Goal: Information Seeking & Learning: Learn about a topic

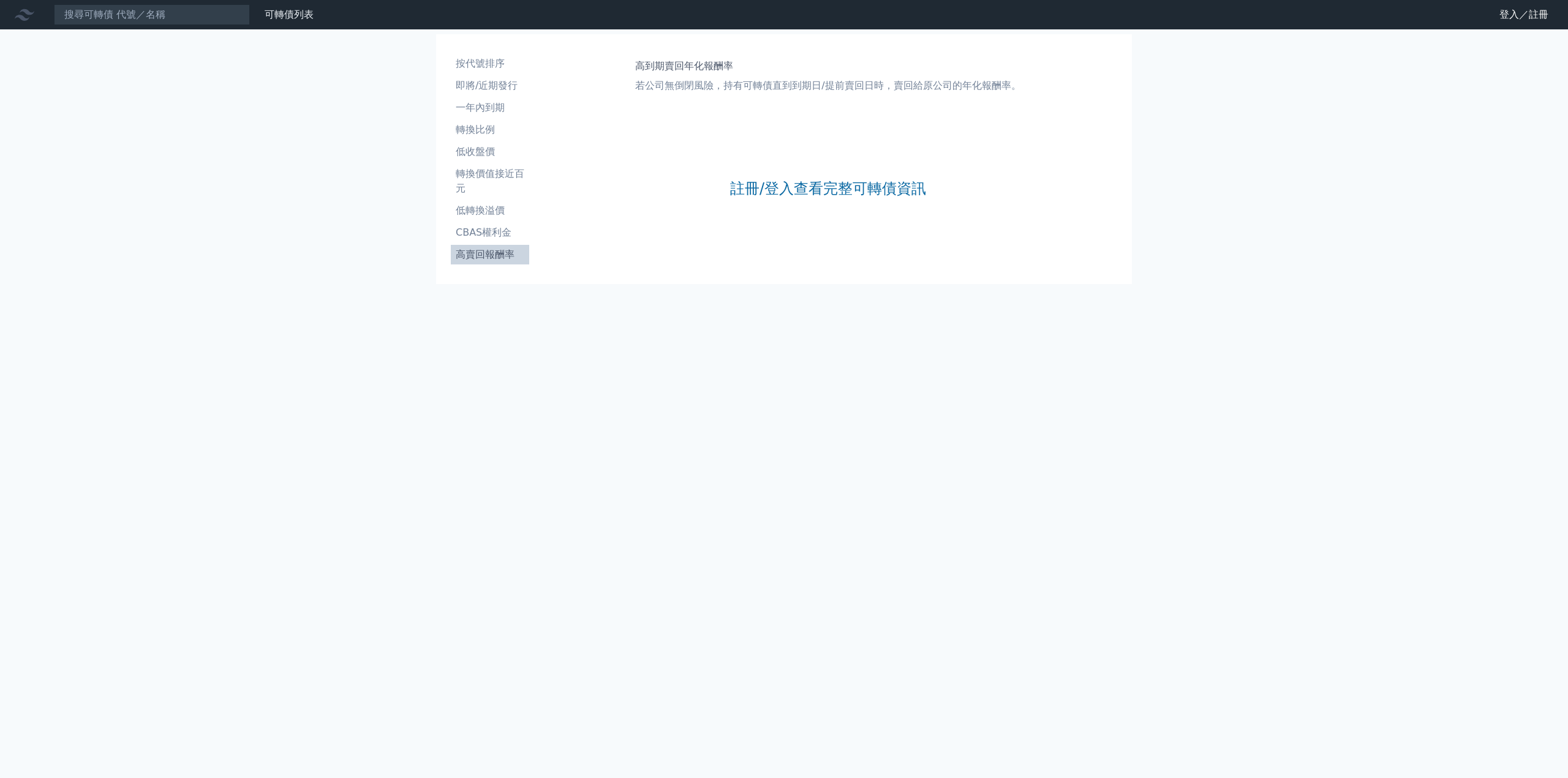
click at [27, 12] on icon at bounding box center [24, 15] width 19 height 12
click at [491, 85] on li "即將/近期發行" at bounding box center [489, 85] width 78 height 15
click at [519, 80] on li "即將/近期發行" at bounding box center [489, 85] width 78 height 15
click at [1518, 3] on nav "可轉債列表 財務數據 可轉債列表 財務數據 登入／註冊 登入／註冊" at bounding box center [784, 15] width 1568 height 30
click at [1519, 12] on link "登入／註冊" at bounding box center [1524, 14] width 68 height 19
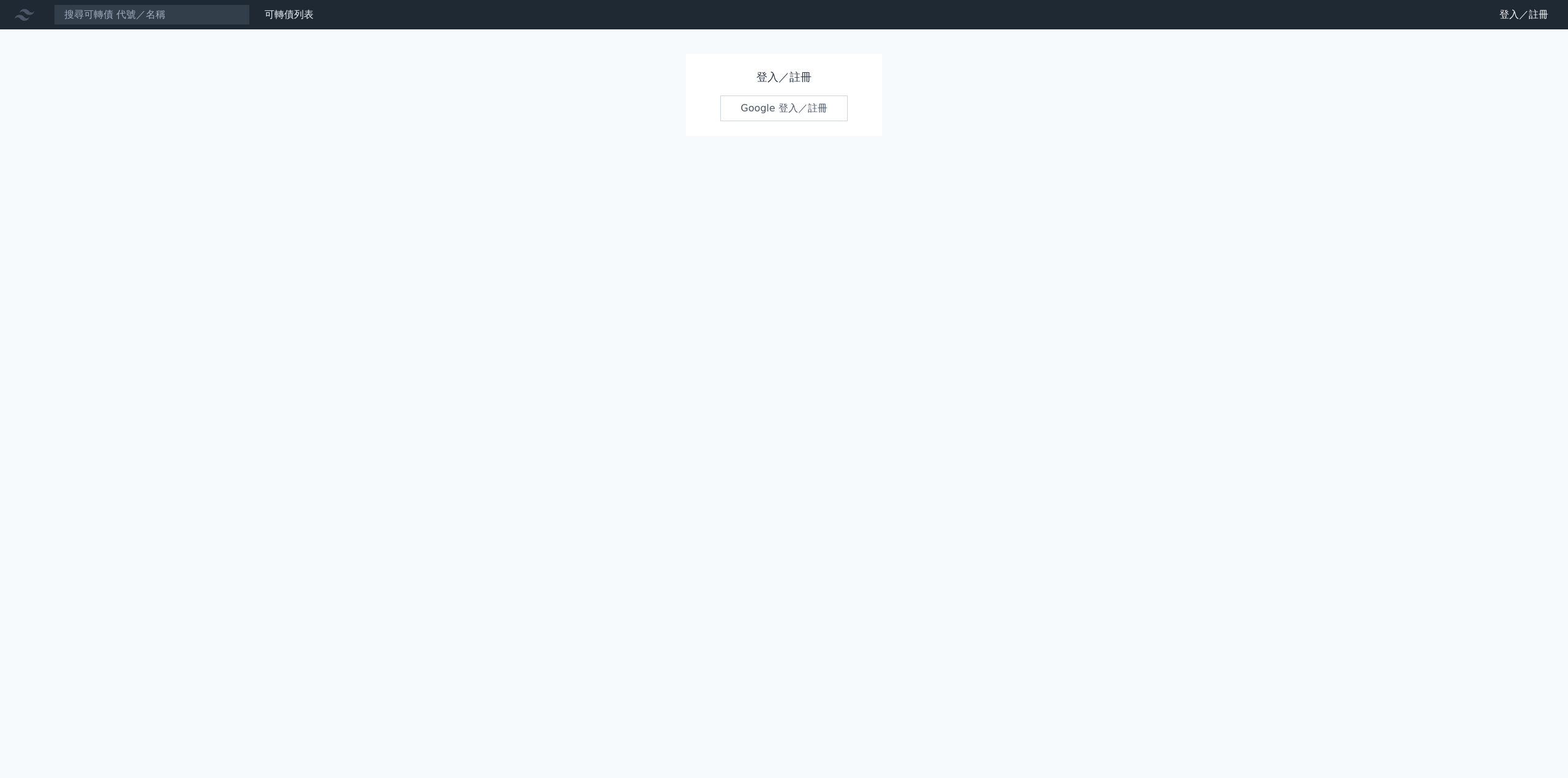
click at [770, 105] on link "Google 登入／註冊" at bounding box center [784, 108] width 127 height 26
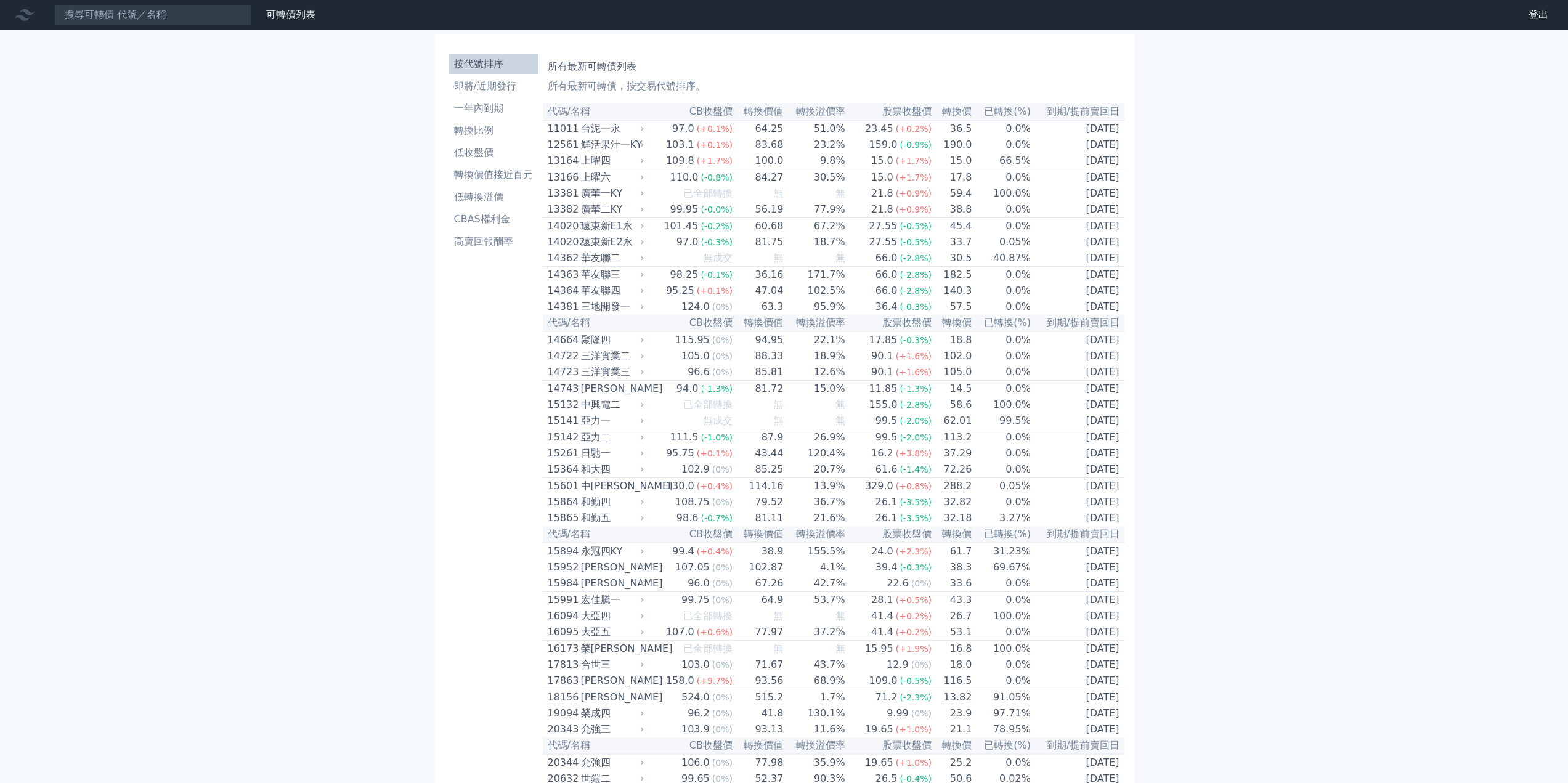
click at [505, 64] on li "按代號排序" at bounding box center [494, 64] width 89 height 15
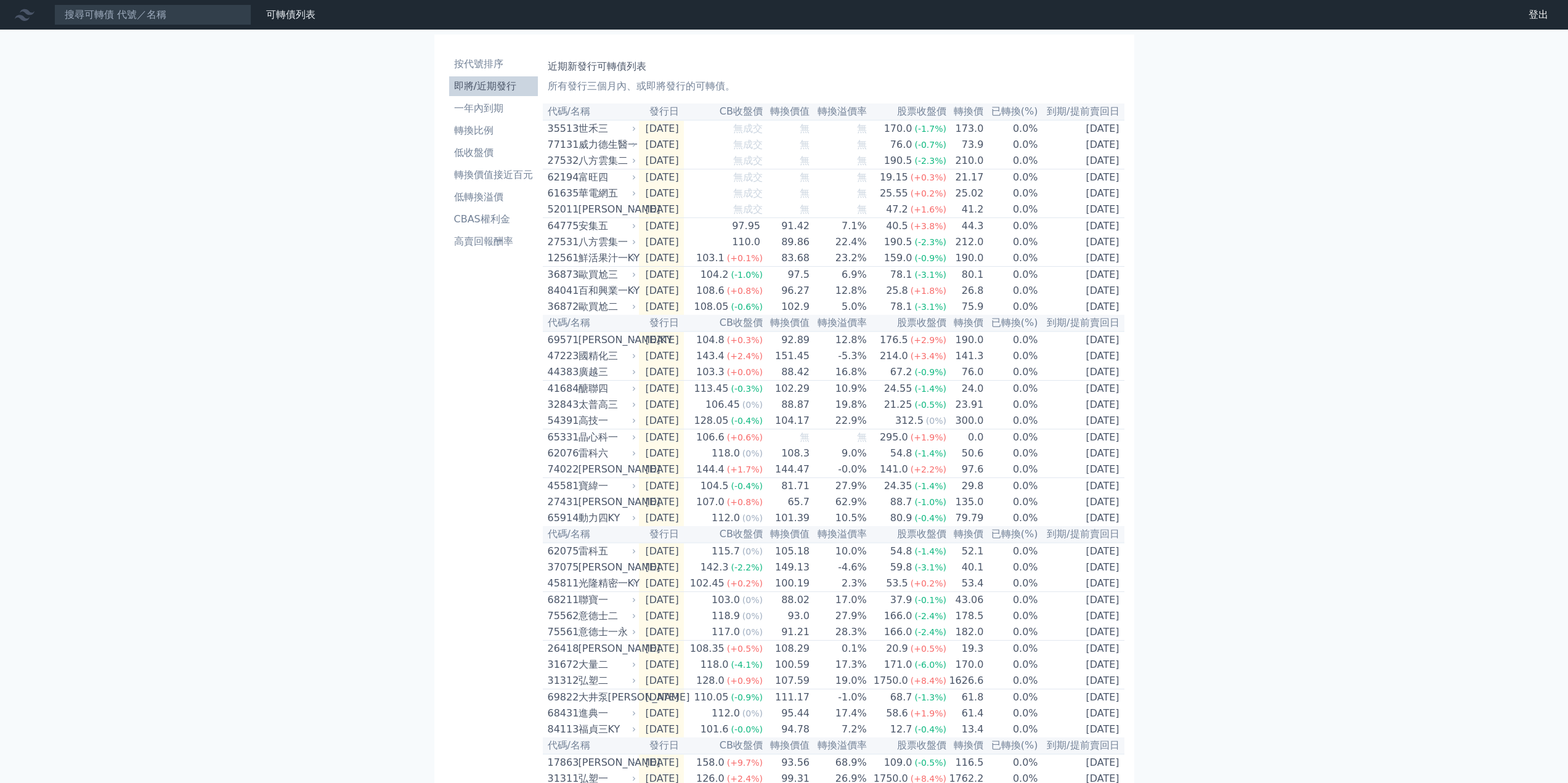
drag, startPoint x: 1221, startPoint y: 243, endPoint x: 1213, endPoint y: 214, distance: 30.1
click at [1214, 230] on div "可轉債列表 財務數據 可轉債列表 財務數據 登出 登出 按代號排序 即將/近期發行 一年內到期 轉換比例 低收盤價 轉換價值接近百元 低轉換溢價" at bounding box center [784, 435] width 1568 height 871
drag, startPoint x: 1213, startPoint y: 214, endPoint x: 1187, endPoint y: 156, distance: 63.6
click at [1199, 156] on div "可轉債列表 財務數據 可轉債列表 財務數據 登出 登出 按代號排序 即將/近期發行 一年內到期 轉換比例 低收盤價 轉換價值接近百元 低轉換溢價" at bounding box center [784, 435] width 1568 height 871
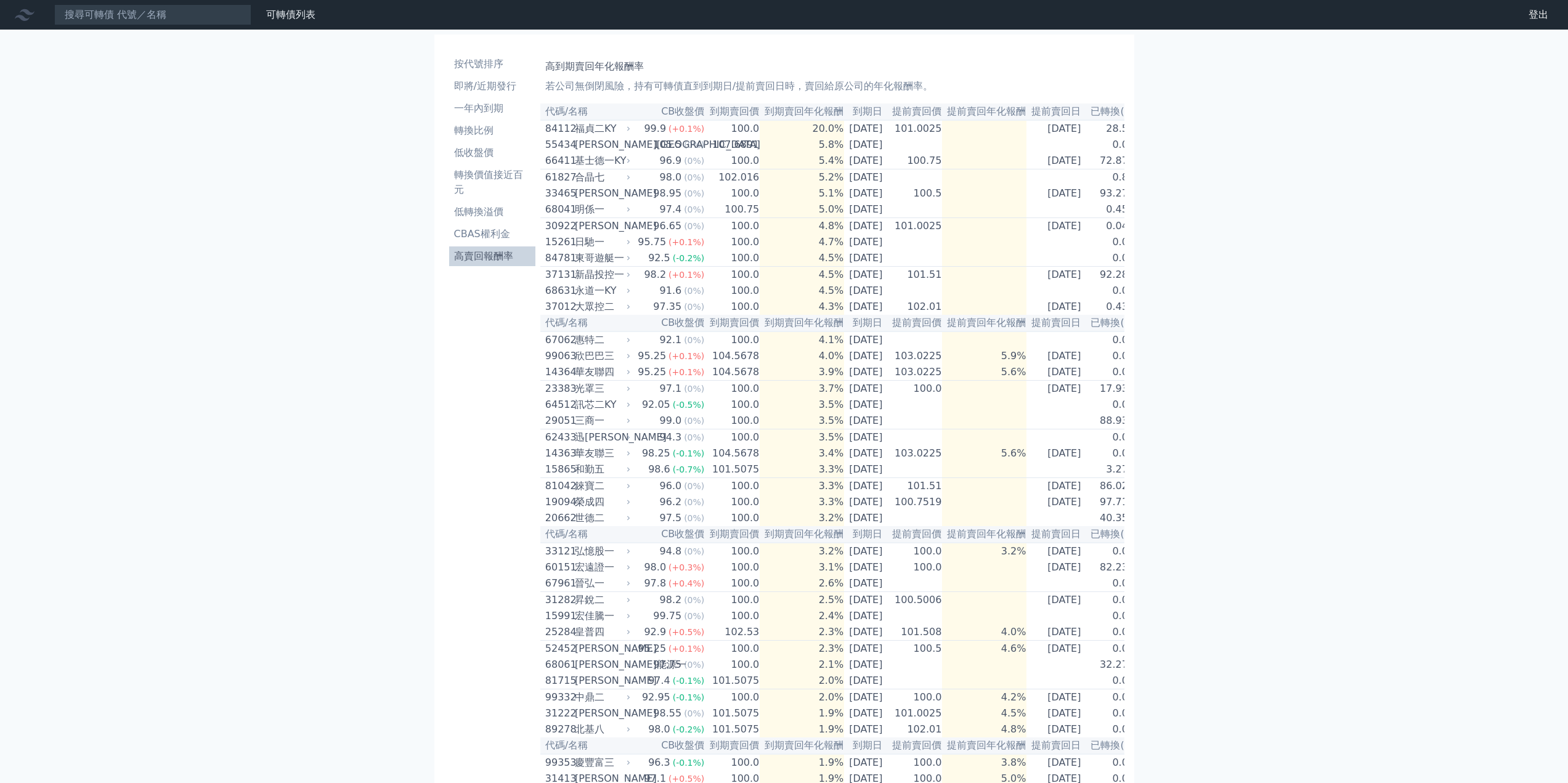
drag, startPoint x: 316, startPoint y: 222, endPoint x: 145, endPoint y: 231, distance: 171.2
click at [145, 231] on div "可轉債列表 財務數據 可轉債列表 財務數據 登出 登出 按代號排序 即將/近期發行 一年內到期 轉換比例 低收盤價 轉換價值接近百元 低轉換溢價" at bounding box center [784, 533] width 1568 height 1067
drag, startPoint x: 332, startPoint y: 198, endPoint x: 199, endPoint y: 188, distance: 133.4
click at [199, 188] on div "可轉債列表 財務數據 可轉債列表 財務數據 登出 登出 按代號排序 即將/近期發行 一年內到期 轉換比例 低收盤價 轉換價值接近百元 低轉換溢價" at bounding box center [784, 533] width 1568 height 1067
